Goal: Task Accomplishment & Management: Manage account settings

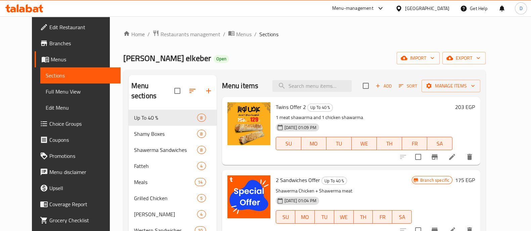
scroll to position [60, 0]
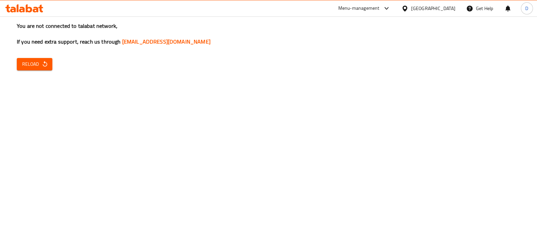
click at [18, 66] on button "Reload" at bounding box center [35, 64] width 36 height 12
click at [38, 66] on span "Reload" at bounding box center [34, 64] width 25 height 8
click at [44, 62] on icon "button" at bounding box center [45, 64] width 4 height 6
drag, startPoint x: 47, startPoint y: 58, endPoint x: 43, endPoint y: 60, distance: 4.7
click at [43, 60] on div "You are not connected to talabat network, If you need extra support, reach us t…" at bounding box center [268, 115] width 537 height 231
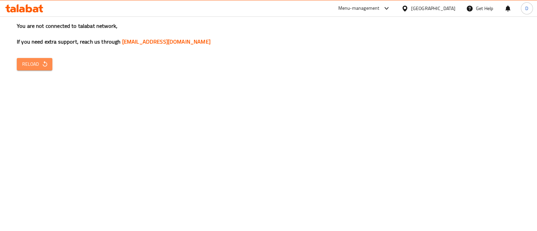
click at [43, 60] on span "Reload" at bounding box center [34, 64] width 25 height 8
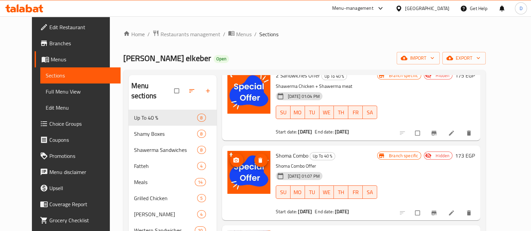
scroll to position [114, 0]
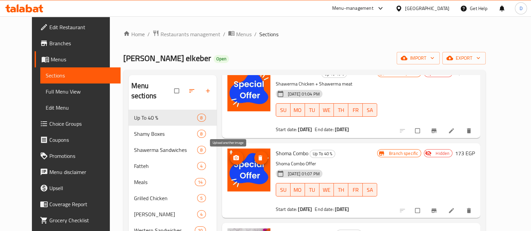
click at [233, 161] on icon "upload picture" at bounding box center [236, 158] width 7 height 7
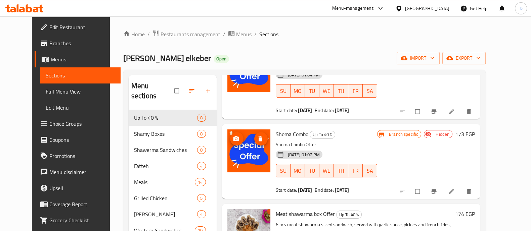
scroll to position [133, 0]
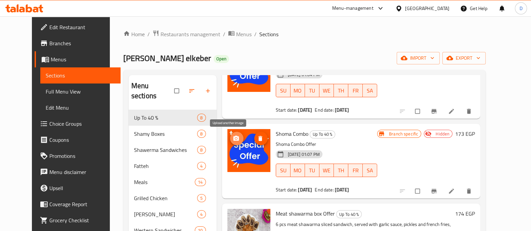
click at [230, 142] on button "upload picture" at bounding box center [236, 138] width 13 height 13
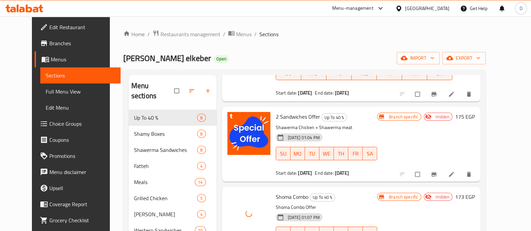
scroll to position [69, 0]
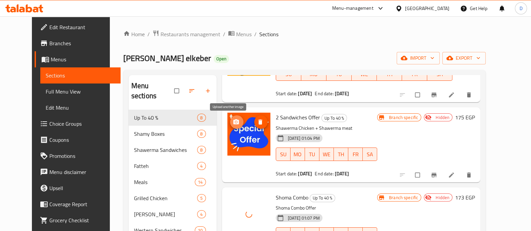
click at [233, 120] on icon "upload picture" at bounding box center [236, 121] width 6 height 5
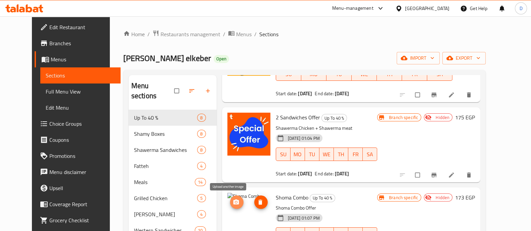
click at [232, 202] on span "upload picture" at bounding box center [236, 202] width 13 height 7
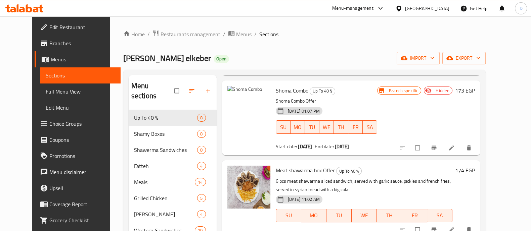
scroll to position [177, 0]
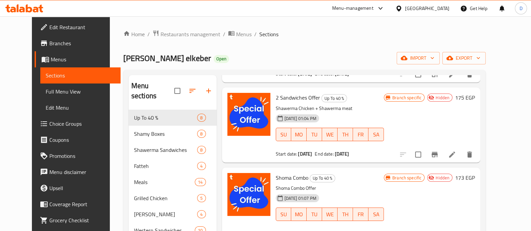
scroll to position [90, 0]
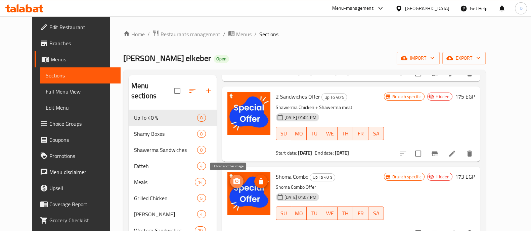
click at [233, 179] on icon "upload picture" at bounding box center [236, 181] width 7 height 6
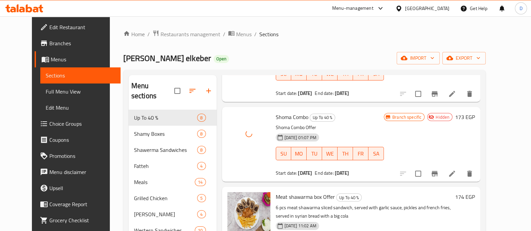
scroll to position [151, 0]
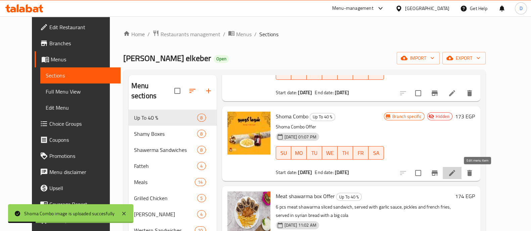
click at [456, 171] on icon at bounding box center [452, 173] width 8 height 8
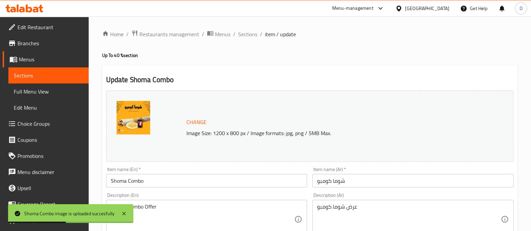
scroll to position [56, 0]
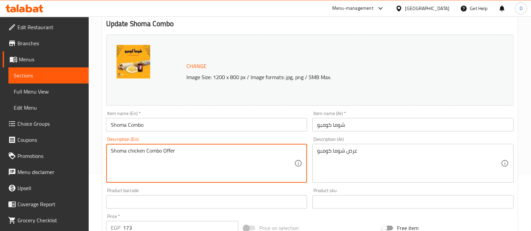
drag, startPoint x: 186, startPoint y: 149, endPoint x: 144, endPoint y: 154, distance: 42.6
click at [144, 154] on textarea "Shoma chicken Combo Offer" at bounding box center [203, 164] width 184 height 32
click at [144, 154] on textarea "Shoma chicken + big cola" at bounding box center [203, 164] width 184 height 32
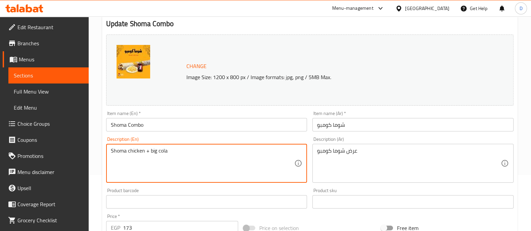
click at [144, 154] on textarea "Shoma chicken + big cola" at bounding box center [203, 164] width 184 height 32
type textarea "Shoma chicken + big cola"
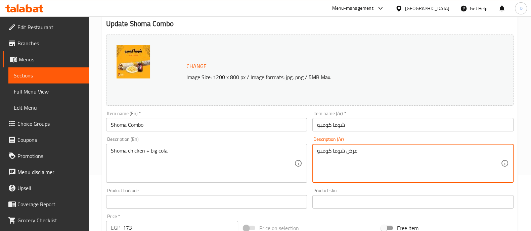
click at [403, 162] on textarea "عرض شوما كومبو" at bounding box center [409, 164] width 184 height 32
paste textarea "جاج شوما + كولا كبيرة"
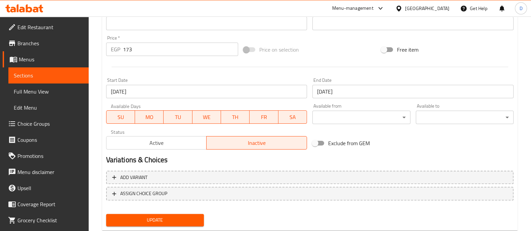
scroll to position [252, 0]
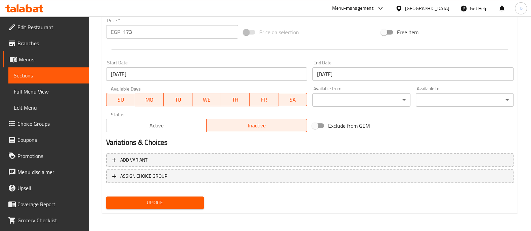
type textarea "دجاج شوما + كولا كبيرة"
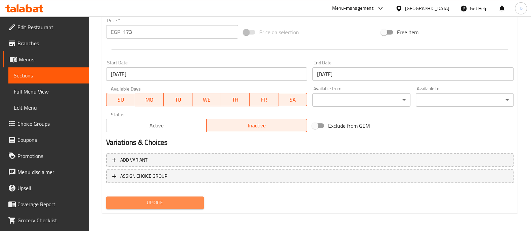
click at [155, 202] on span "Update" at bounding box center [154, 203] width 87 height 8
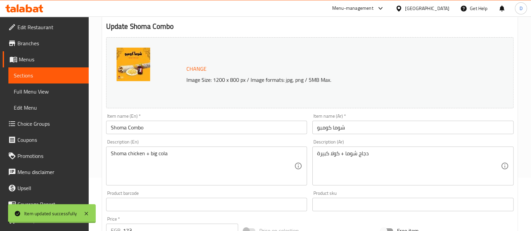
scroll to position [0, 0]
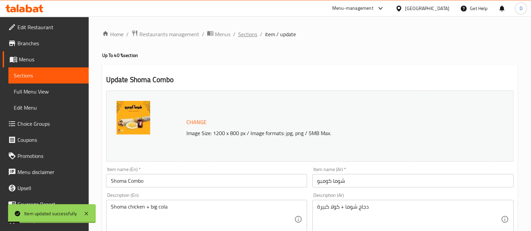
click at [249, 36] on span "Sections" at bounding box center [247, 34] width 19 height 8
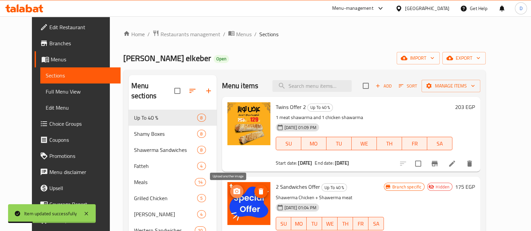
click at [233, 189] on icon "upload picture" at bounding box center [237, 192] width 8 height 8
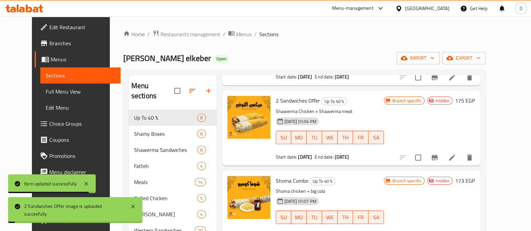
scroll to position [87, 0]
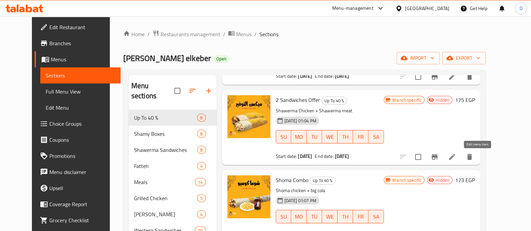
click at [456, 155] on icon at bounding box center [452, 157] width 8 height 8
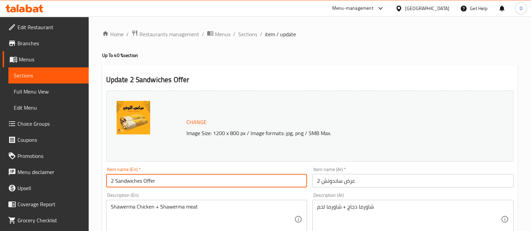
click at [148, 185] on input "2 Sandwiches Offer" at bounding box center [206, 180] width 201 height 13
type input "Mix Tawfeer"
click at [353, 176] on input "عرض ساندوتش 2" at bounding box center [412, 180] width 201 height 13
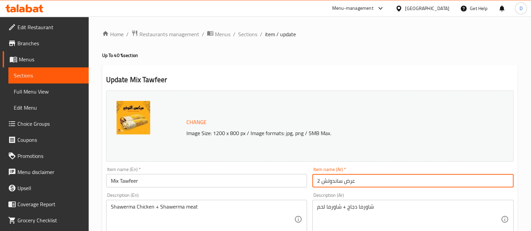
click at [353, 176] on input "عرض ساندوتش 2" at bounding box center [412, 180] width 201 height 13
type input "ميكس التوفير"
click at [278, 186] on input "Mix Tawfeer" at bounding box center [206, 180] width 201 height 13
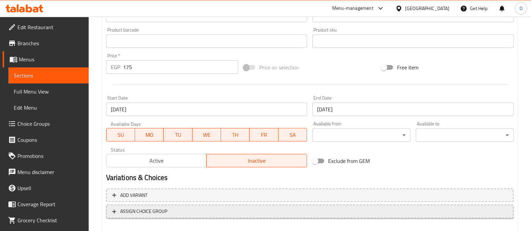
scroll to position [252, 0]
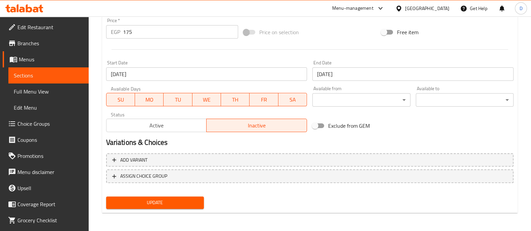
click at [174, 204] on span "Update" at bounding box center [154, 203] width 87 height 8
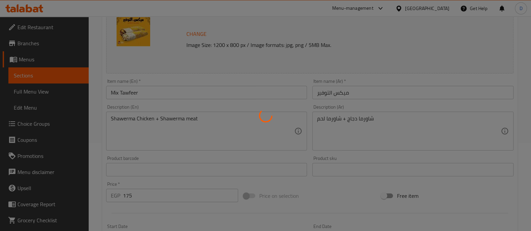
scroll to position [0, 0]
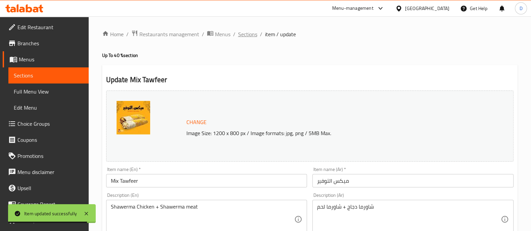
click at [250, 36] on span "Sections" at bounding box center [247, 34] width 19 height 8
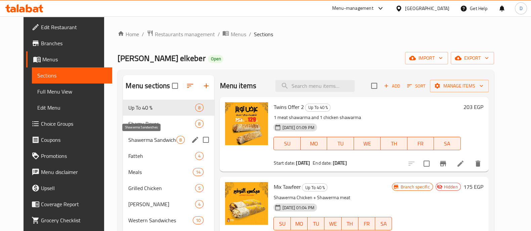
click at [153, 137] on span "Shawerma Sandwiches" at bounding box center [152, 140] width 48 height 8
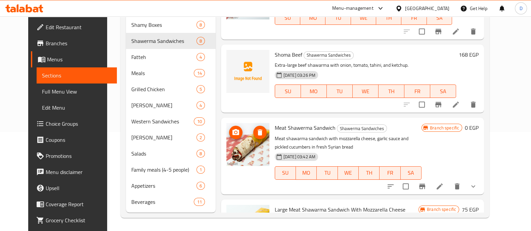
scroll to position [254, 0]
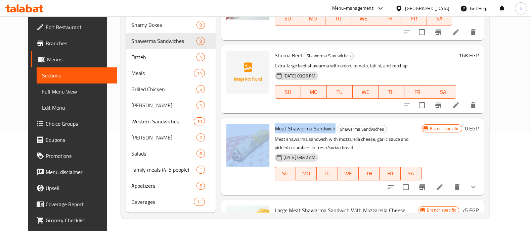
drag, startPoint x: 327, startPoint y: 129, endPoint x: 260, endPoint y: 129, distance: 67.1
click at [260, 129] on div "Meat Shawerma Sandwich Shawerma Sandwiches Meat shawarma sandwich with mozzarel…" at bounding box center [352, 156] width 257 height 71
copy div "Meat Shawerma Sandwich"
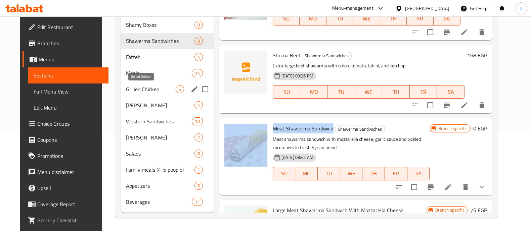
scroll to position [23, 0]
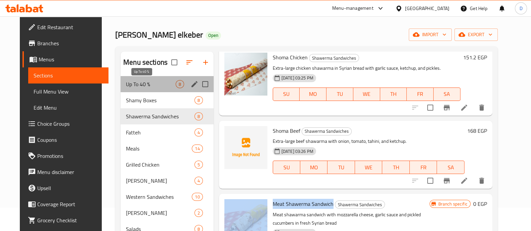
click at [138, 87] on span "Up To 40 %" at bounding box center [151, 84] width 50 height 8
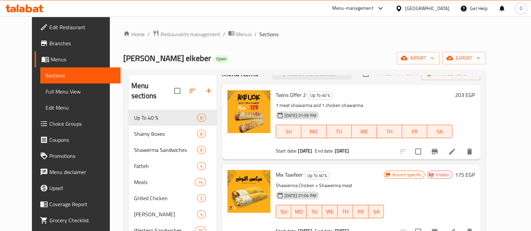
scroll to position [12, 0]
click at [456, 152] on icon at bounding box center [452, 151] width 8 height 8
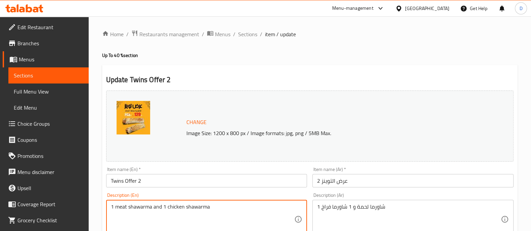
click at [149, 209] on textarea "1 meat shawarma and 1 chicken shawarma" at bounding box center [203, 220] width 184 height 32
click at [154, 209] on textarea "1 meat shawarma and 1 chicken shawarma" at bounding box center [203, 220] width 184 height 32
click at [172, 206] on textarea "1 meat shawarma سشىيصهؤ and 1 chicken shawarma" at bounding box center [203, 220] width 184 height 32
click at [242, 206] on textarea "1 meat shawarma sandwich and 1 chicken shawarma" at bounding box center [203, 220] width 184 height 32
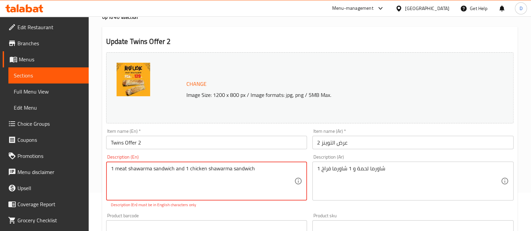
scroll to position [38, 0]
type textarea "1 meat shawarma sandwich and 1 chicken shawarma sandwich"
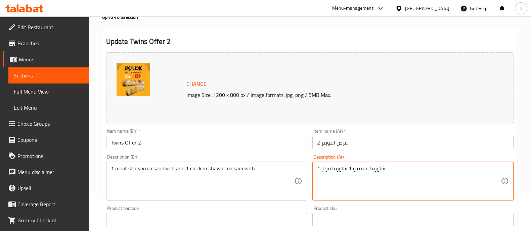
click at [353, 171] on textarea "1 شاورما لحمة و 1 شاورما فراخ" at bounding box center [409, 181] width 184 height 32
click at [388, 169] on textarea "1 شاورما لحمة و 1 شاورما فراخ" at bounding box center [409, 181] width 184 height 32
click at [378, 169] on textarea "1 شاورما لحمة و 1 شاورما فراخ سندوتش" at bounding box center [409, 181] width 184 height 32
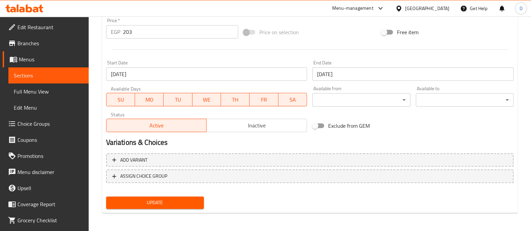
type textarea "1 شاورما لحمة سندوتش و 1 شاورما فراخ سندوتش"
click at [177, 204] on span "Update" at bounding box center [154, 203] width 87 height 8
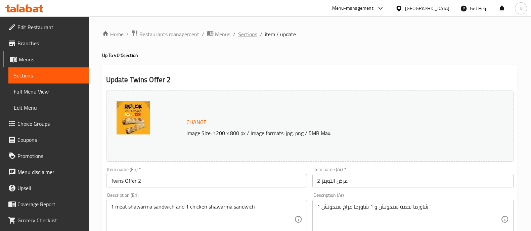
click at [243, 33] on span "Sections" at bounding box center [247, 34] width 19 height 8
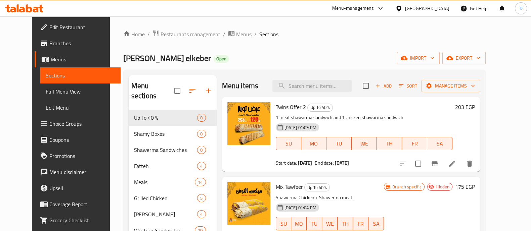
drag, startPoint x: 259, startPoint y: 164, endPoint x: 362, endPoint y: 159, distance: 103.2
click at [362, 159] on div "Twins Offer 2 Up To 40 % 1 meat shawarma sandwich and 1 chicken shawarma sandwi…" at bounding box center [351, 134] width 253 height 69
click at [349, 159] on b "11-10-2026" at bounding box center [342, 163] width 14 height 9
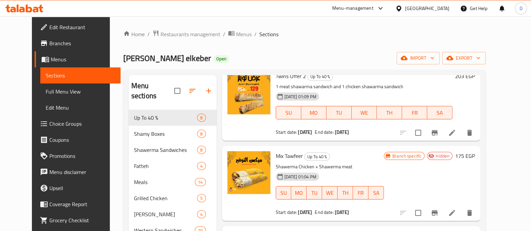
scroll to position [67, 0]
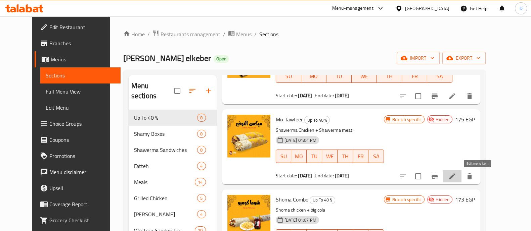
click at [456, 178] on icon at bounding box center [452, 176] width 8 height 8
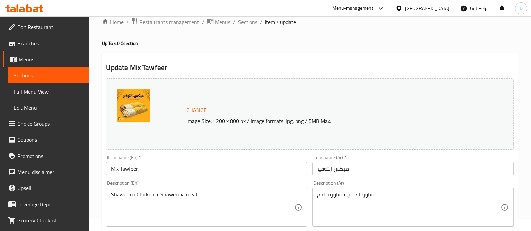
scroll to position [12, 0]
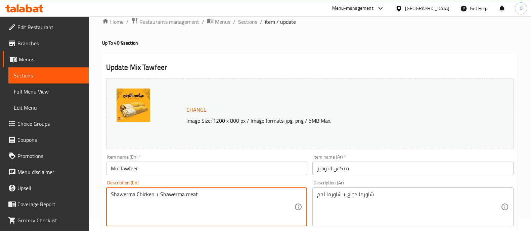
click at [111, 195] on textarea "Shawerma Chicken + Shawerma meat" at bounding box center [203, 207] width 184 height 32
click at [119, 194] on textarea "Regular Shawerma Chicken + Shawerma meat" at bounding box center [203, 207] width 184 height 32
click at [134, 199] on textarea "Regular Shawerma Chicken + Shawerma meat" at bounding box center [203, 207] width 184 height 32
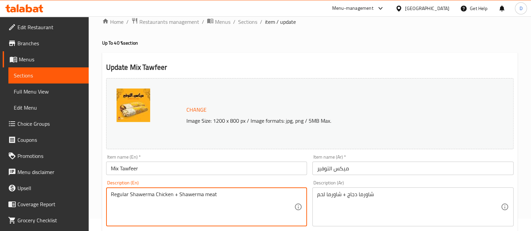
click at [124, 198] on textarea "Regular Shawerma Chicken + Shawerma meat" at bounding box center [203, 207] width 184 height 32
click at [180, 195] on textarea "Regular Shawerma Chicken + Shawerma meat" at bounding box center [203, 207] width 184 height 32
click at [178, 194] on textarea "Regular Shawerma Chicken + Shawerma meat" at bounding box center [203, 207] width 184 height 32
paste textarea "Regular"
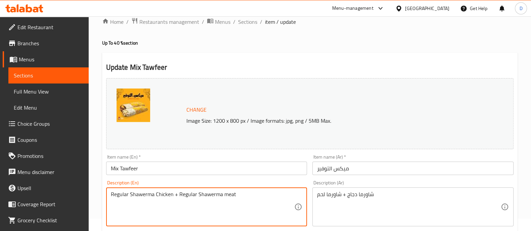
type textarea "Regular Shawerma Chicken + Regular Shawerma meat"
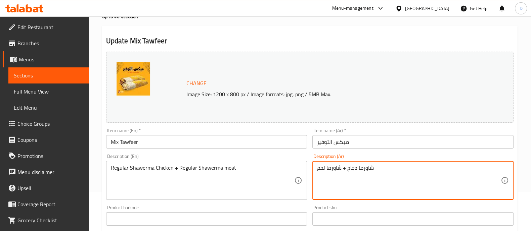
scroll to position [0, 0]
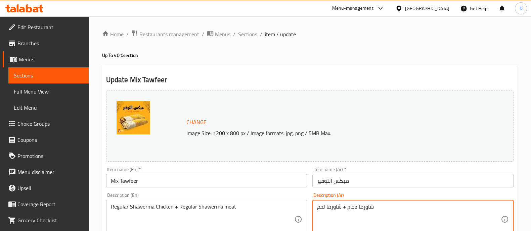
click at [379, 206] on textarea "شاورما دجاج + شاورما لحم" at bounding box center [409, 220] width 184 height 32
type textarea "شاورما دجاج + شاورما لحم حجم عادي"
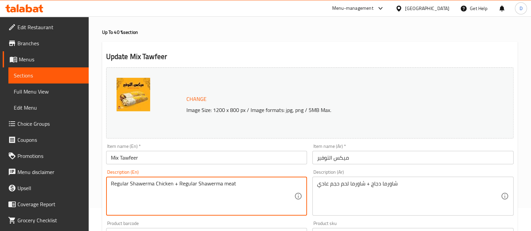
scroll to position [252, 0]
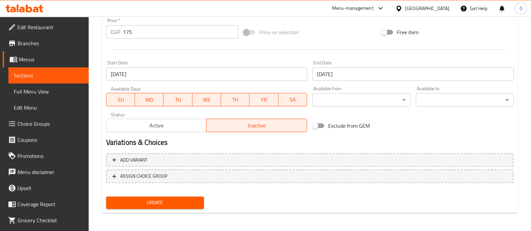
click at [157, 204] on span "Update" at bounding box center [154, 203] width 87 height 8
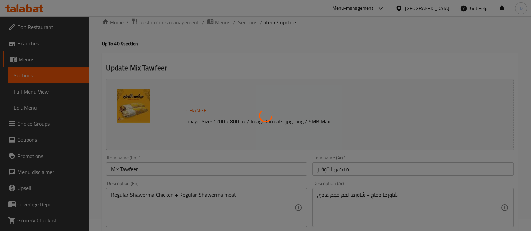
scroll to position [0, 0]
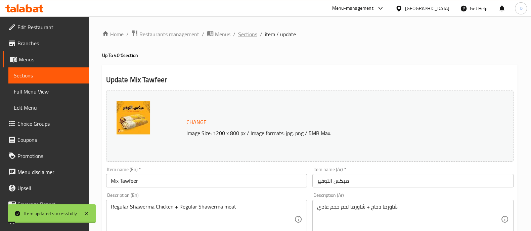
click at [242, 37] on span "Sections" at bounding box center [247, 34] width 19 height 8
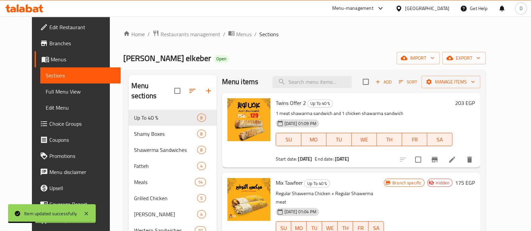
scroll to position [4, 0]
click at [442, 154] on button "Branch-specific-item" at bounding box center [434, 160] width 16 height 16
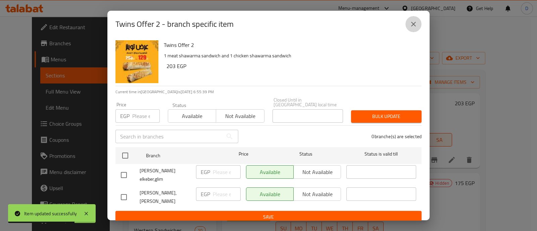
click at [416, 20] on icon "close" at bounding box center [413, 24] width 8 height 8
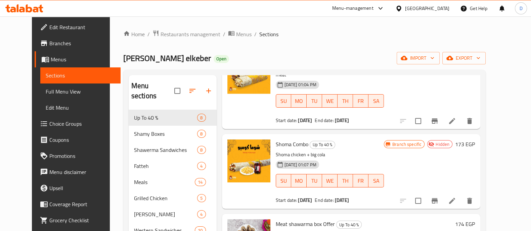
scroll to position [105, 0]
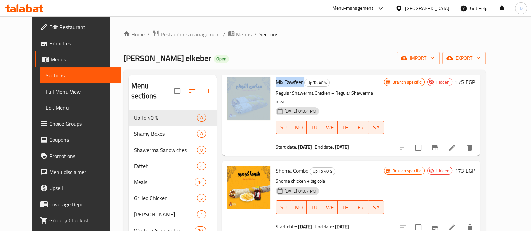
click at [255, 86] on div "Mix Tawfeer Up To 40 % Regular Shawerma Chicken + Regular Shawerma meat 12-10-2…" at bounding box center [351, 114] width 253 height 78
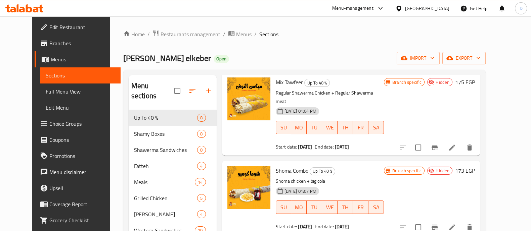
click at [279, 88] on div "Mix Tawfeer Up To 40 % Regular Shawerma Chicken + Regular Shawerma meat 12-10-2…" at bounding box center [329, 114] width 113 height 78
click at [279, 85] on div "Mix Tawfeer Up To 40 % Regular Shawerma Chicken + Regular Shawerma meat 12-10-2…" at bounding box center [329, 114] width 113 height 78
click at [279, 85] on span "Mix Tawfeer" at bounding box center [289, 82] width 27 height 10
click at [286, 84] on span "Mix Tawfeer" at bounding box center [289, 82] width 27 height 10
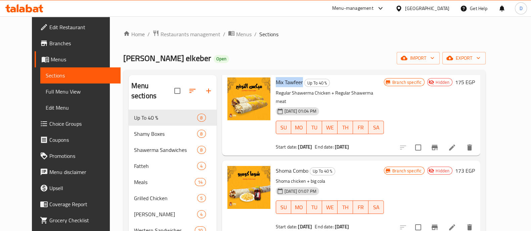
drag, startPoint x: 294, startPoint y: 82, endPoint x: 267, endPoint y: 82, distance: 27.2
click at [273, 82] on div "Mix Tawfeer Up To 40 % Regular Shawerma Chicken + Regular Shawerma meat 12-10-2…" at bounding box center [329, 114] width 113 height 78
copy span "Mix Tawfeer"
